Goal: Information Seeking & Learning: Learn about a topic

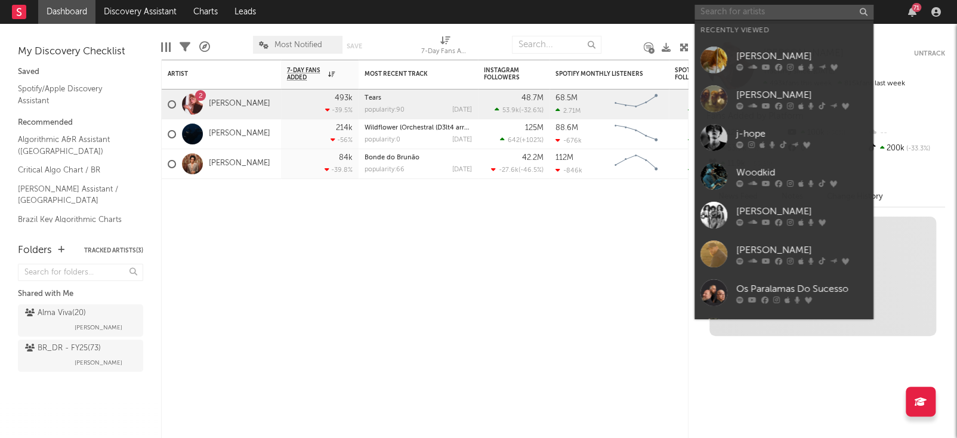
click at [854, 10] on input "text" at bounding box center [783, 12] width 179 height 15
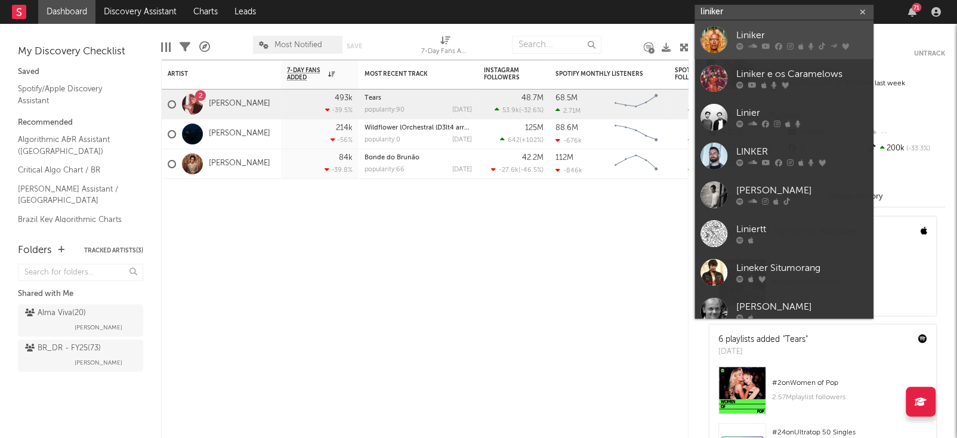
type input "liniker"
click at [783, 48] on div at bounding box center [801, 46] width 131 height 7
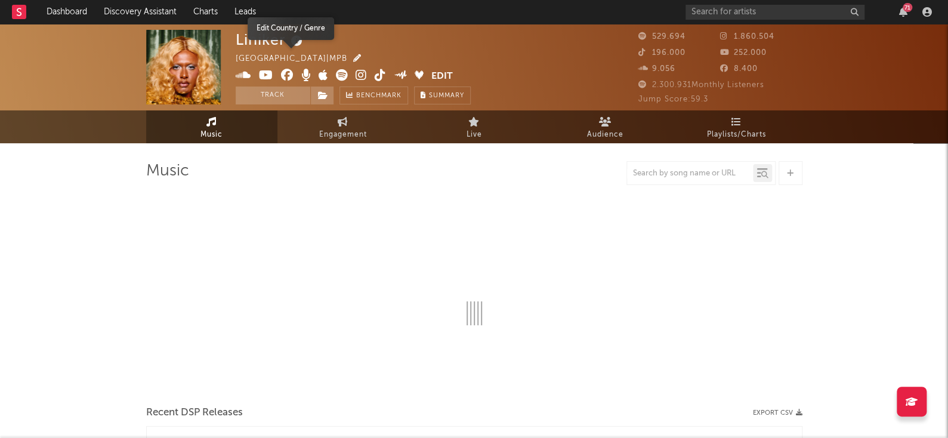
click at [347, 58] on button "button" at bounding box center [354, 58] width 14 height 8
click at [268, 57] on div "× Edit Country / Genre Override Sodatone's calculated values for location, genr…" at bounding box center [474, 219] width 948 height 438
select select "6m"
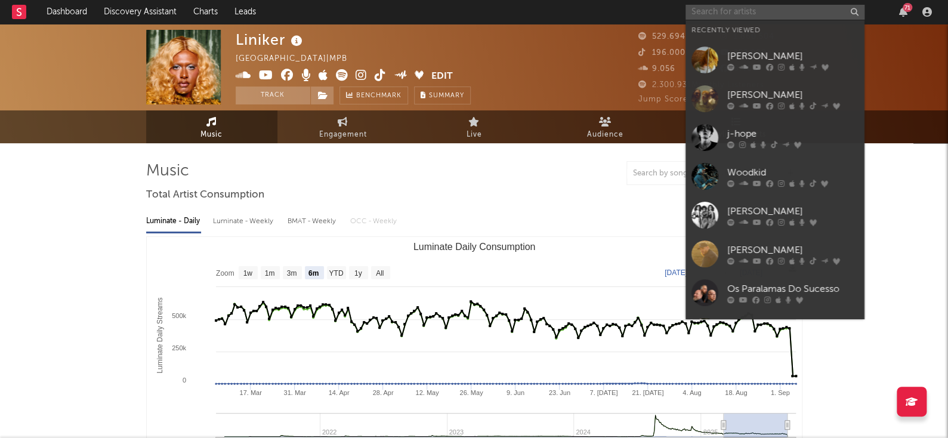
click at [738, 15] on input "text" at bounding box center [774, 12] width 179 height 15
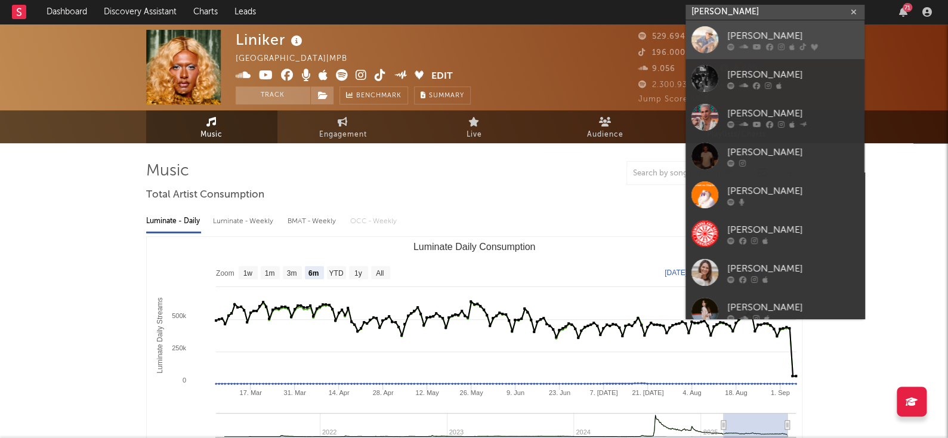
type input "[PERSON_NAME]"
click at [771, 47] on icon at bounding box center [769, 46] width 7 height 7
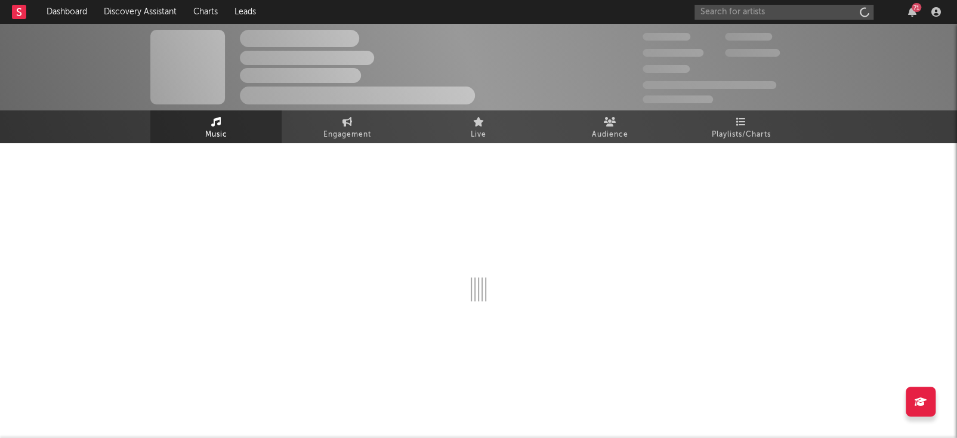
click at [40, 66] on div "The Artist Name Unknown Location | Shoegaze Edit Track Benchmark Summary 300.00…" at bounding box center [478, 67] width 957 height 86
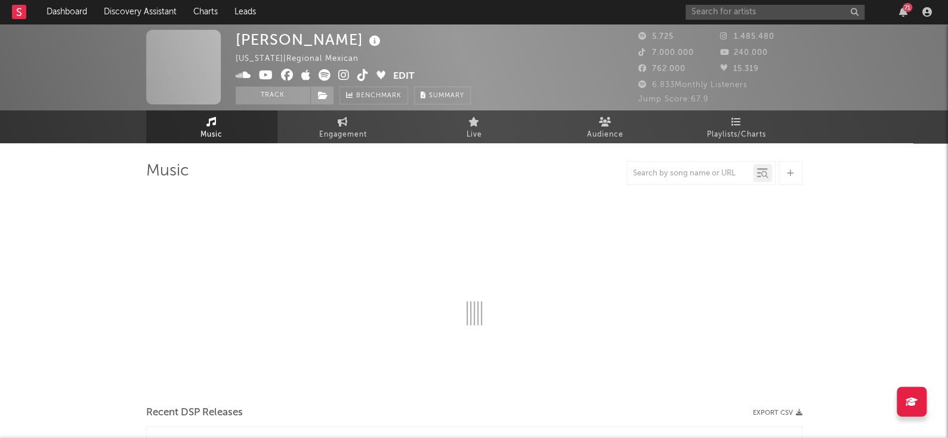
click at [40, 66] on div "[PERSON_NAME] [US_STATE] | Regional Mexican Edit Track Benchmark Summary 5.725 …" at bounding box center [474, 67] width 948 height 86
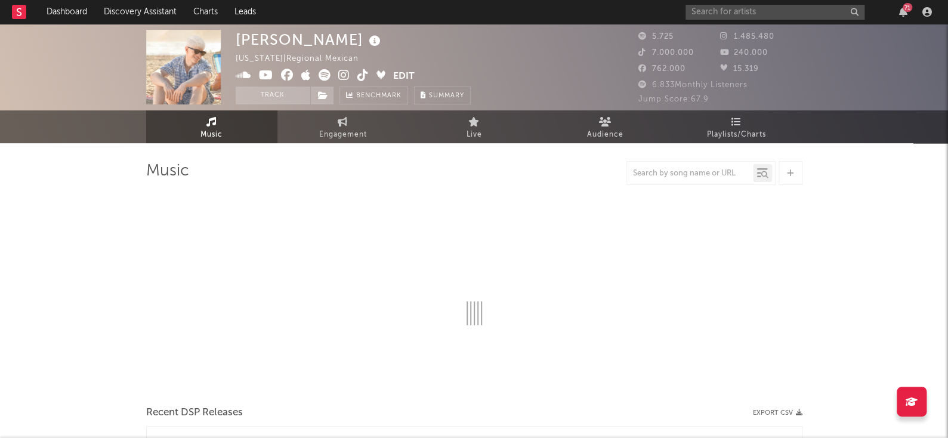
select select "1w"
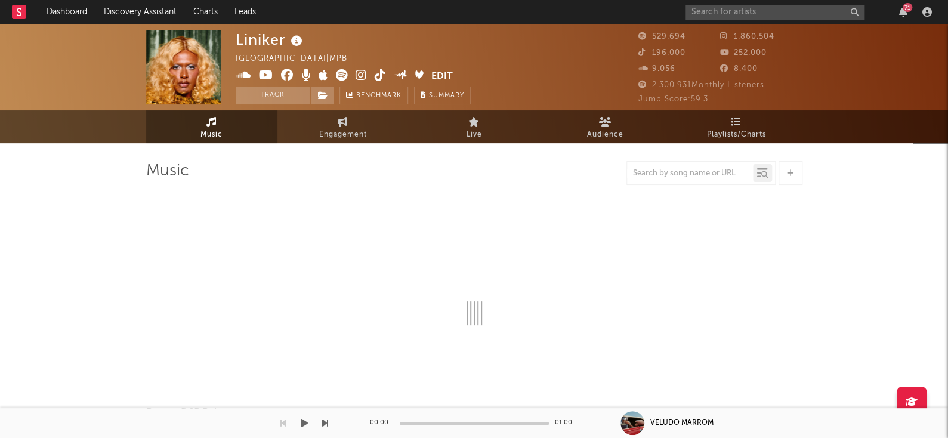
select select "6m"
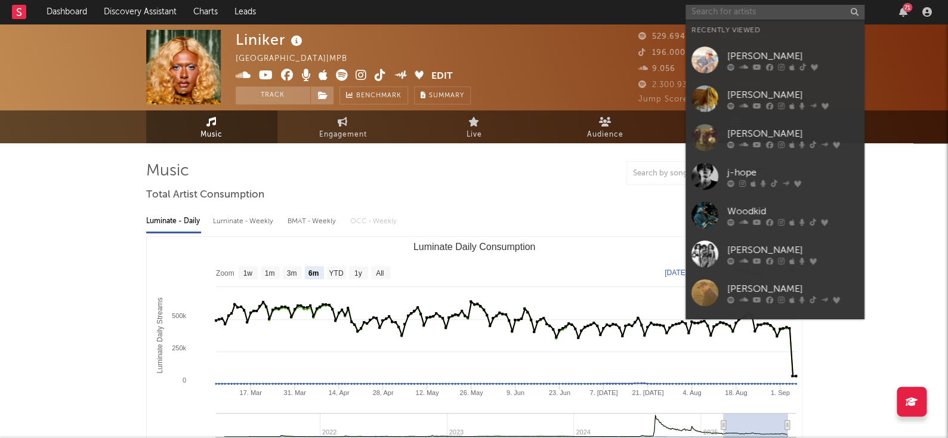
click at [744, 18] on input "text" at bounding box center [774, 12] width 179 height 15
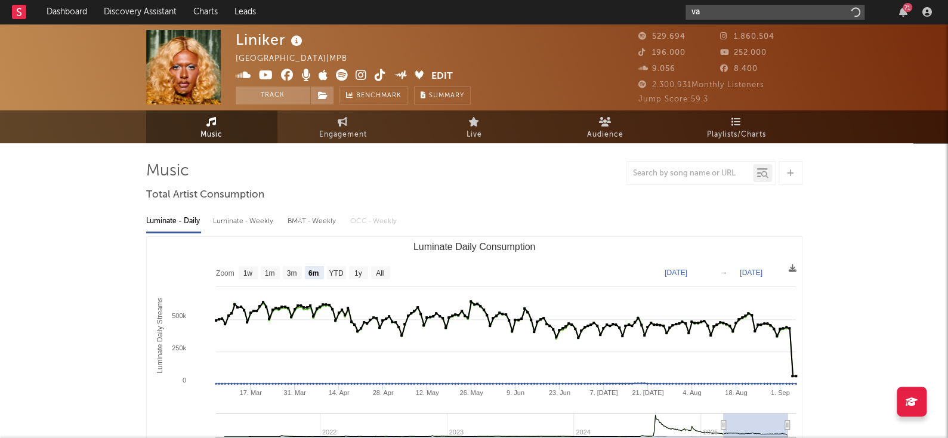
type input "v"
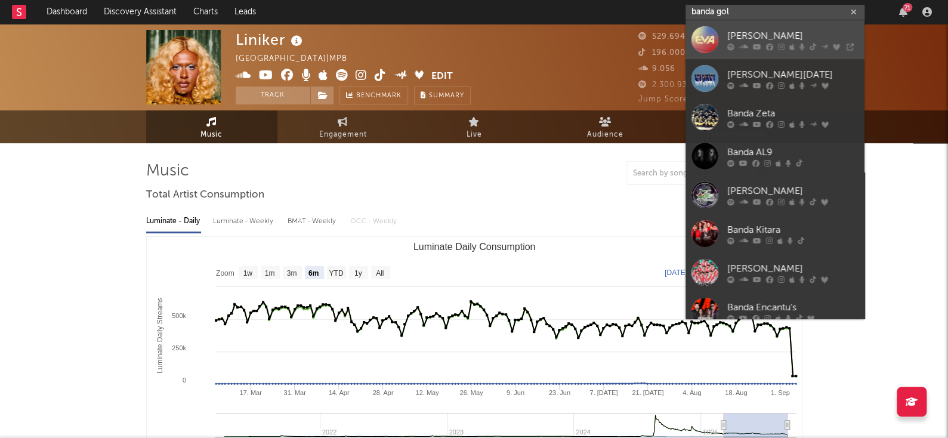
type input "banda gol"
click at [769, 45] on icon at bounding box center [769, 46] width 7 height 7
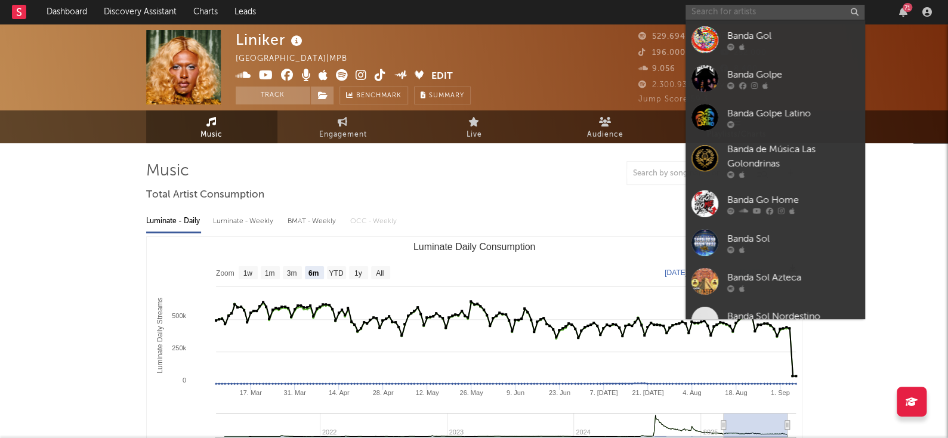
click at [780, 5] on input "text" at bounding box center [774, 12] width 179 height 15
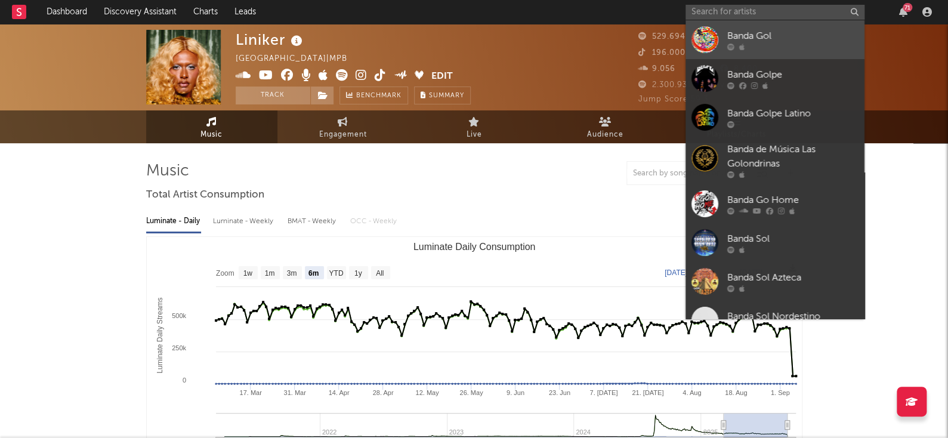
click at [762, 32] on div "Banda Gol" at bounding box center [792, 36] width 131 height 14
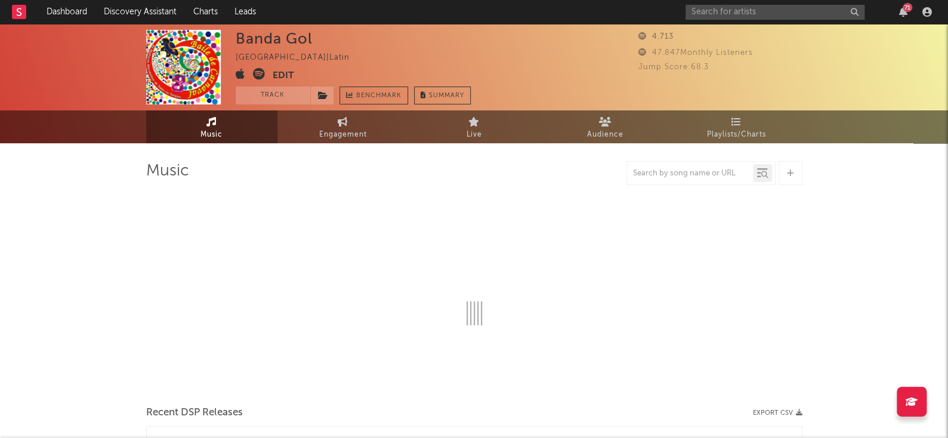
select select "6m"
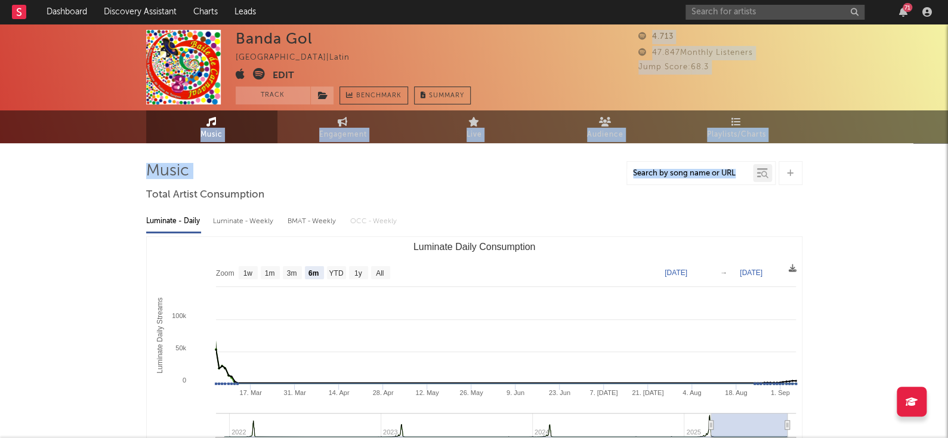
drag, startPoint x: 934, startPoint y: 81, endPoint x: 955, endPoint y: 174, distance: 95.4
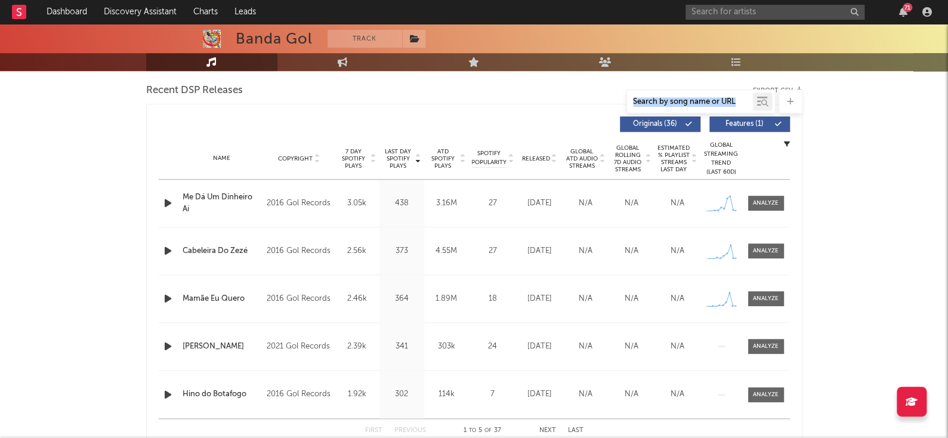
scroll to position [415, 0]
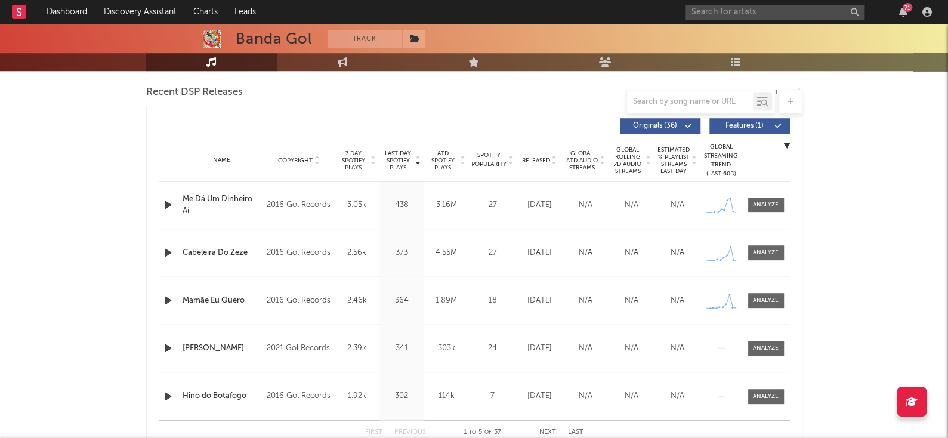
click at [901, 177] on div "Banda Gol Track [GEOGRAPHIC_DATA] | Latin Edit Track Benchmark Summary 4.713 47…" at bounding box center [474, 438] width 948 height 1659
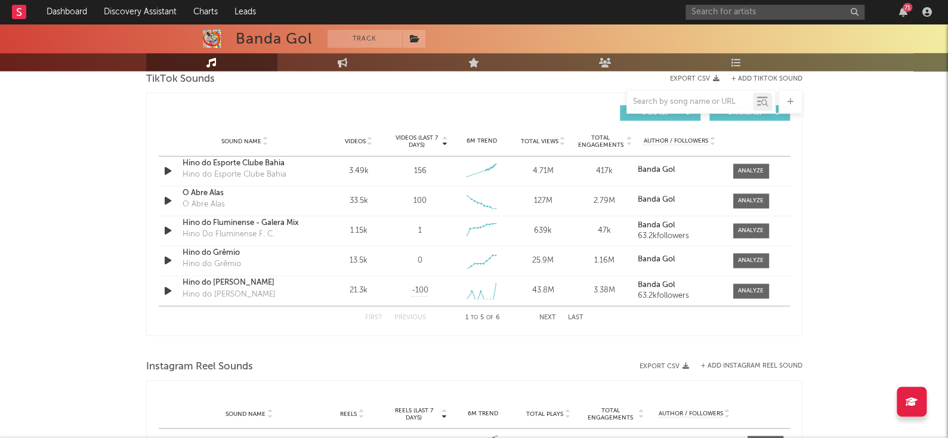
scroll to position [0, 0]
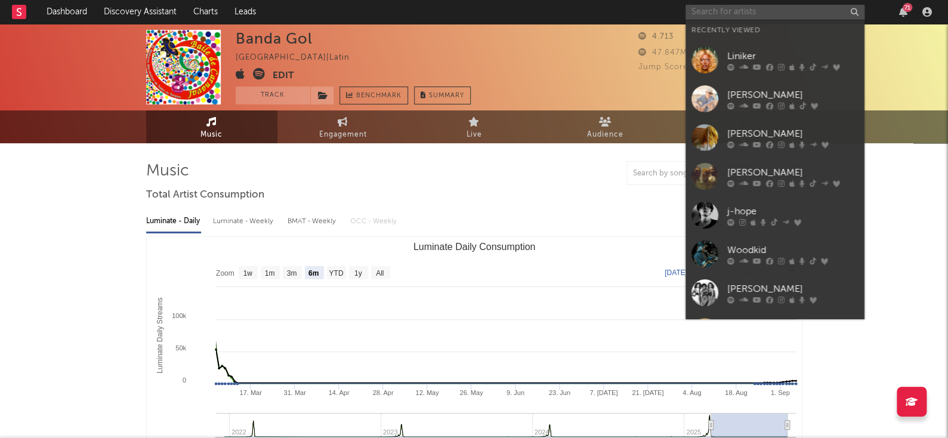
paste input "[PERSON_NAME]"
click at [728, 9] on input "[PERSON_NAME]" at bounding box center [774, 12] width 179 height 15
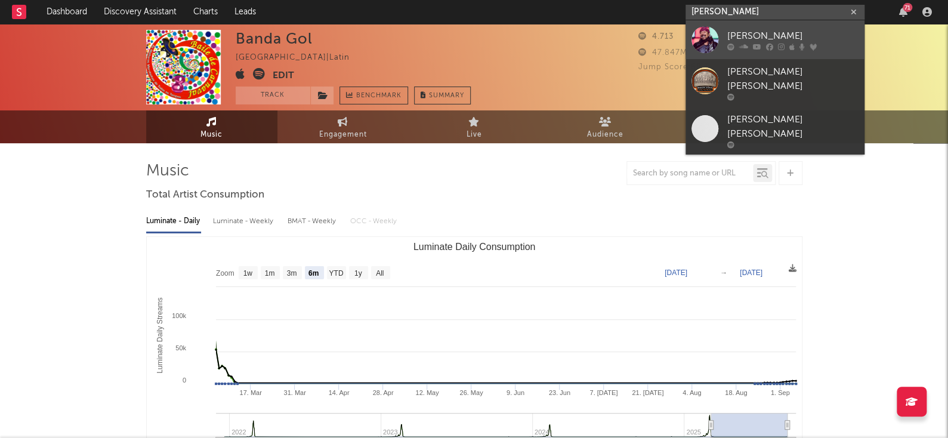
type input "[PERSON_NAME]"
click at [789, 50] on icon at bounding box center [791, 46] width 5 height 7
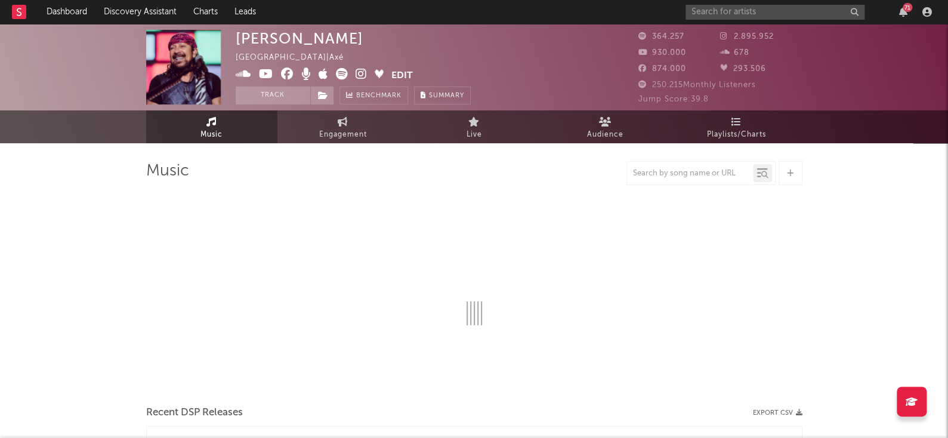
select select "6m"
